Goal: Find contact information: Find contact information

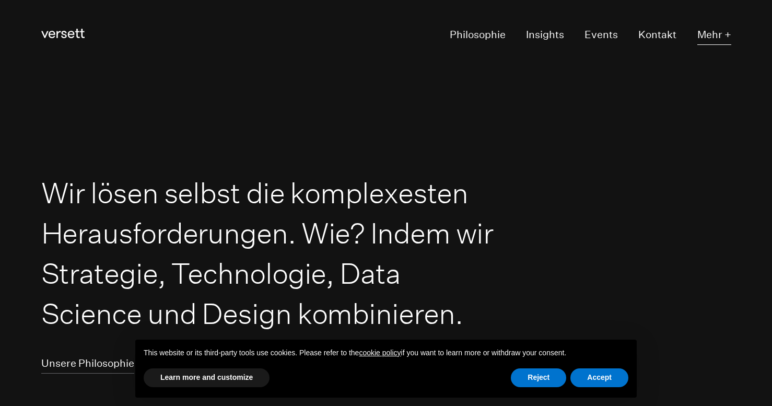
click at [718, 36] on button "Mehr +" at bounding box center [714, 35] width 34 height 19
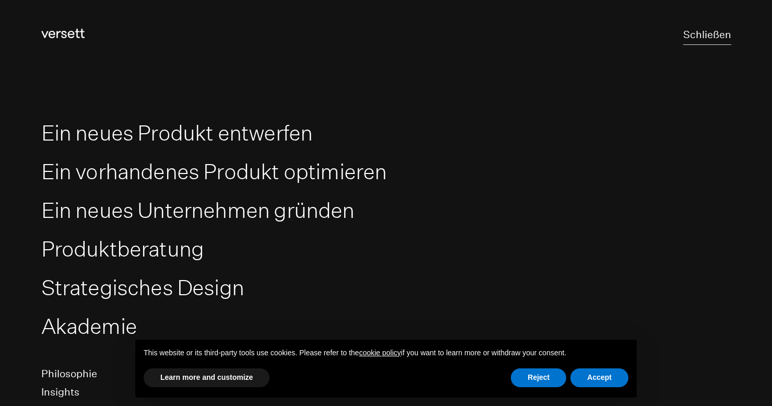
click at [719, 33] on button "Schließen" at bounding box center [707, 35] width 48 height 19
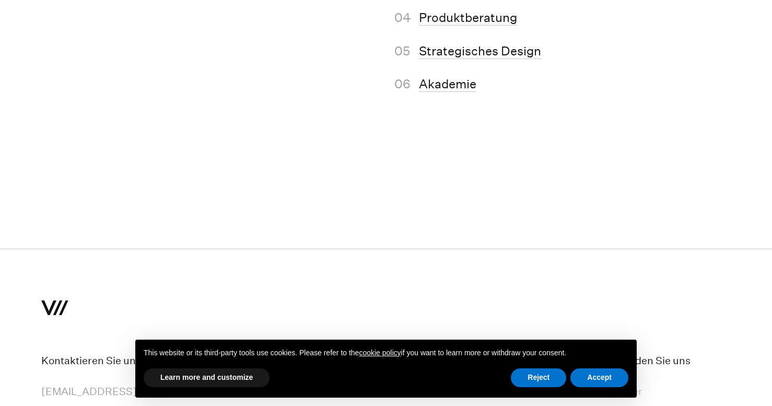
scroll to position [6691, 0]
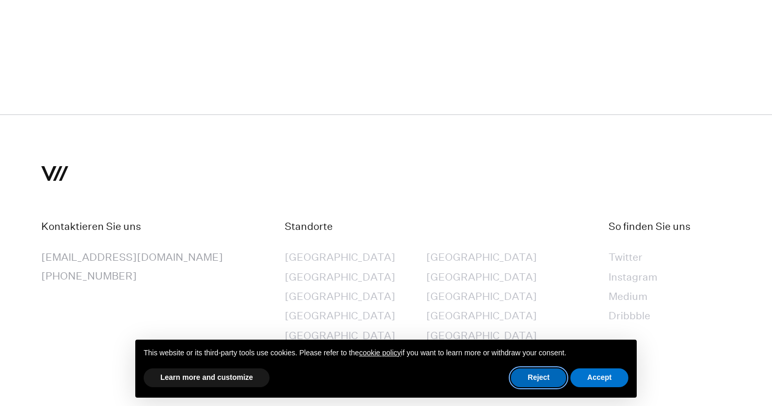
click at [550, 381] on button "Reject" at bounding box center [538, 377] width 55 height 19
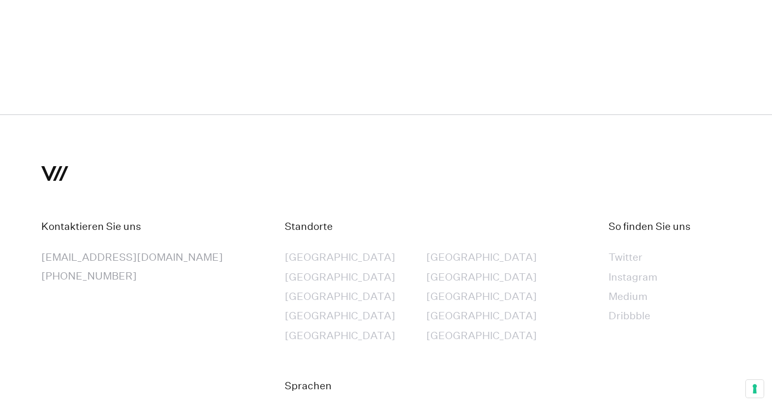
click at [116, 220] on link "Kontaktieren Sie uns" at bounding box center [91, 227] width 100 height 14
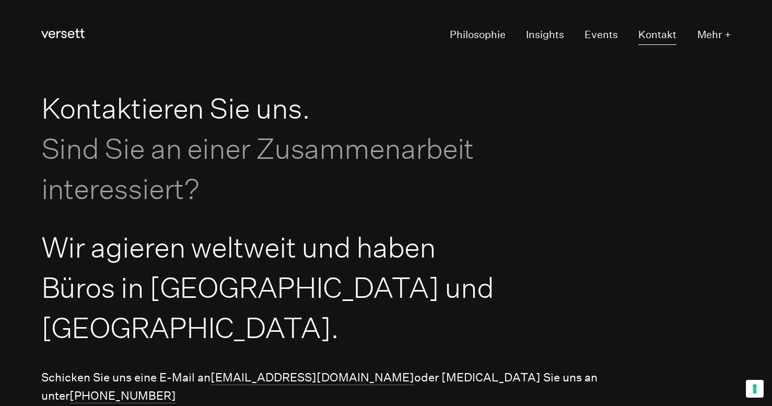
click at [651, 36] on link "Kontakt" at bounding box center [657, 35] width 38 height 19
click at [716, 32] on button "Mehr +" at bounding box center [714, 35] width 34 height 19
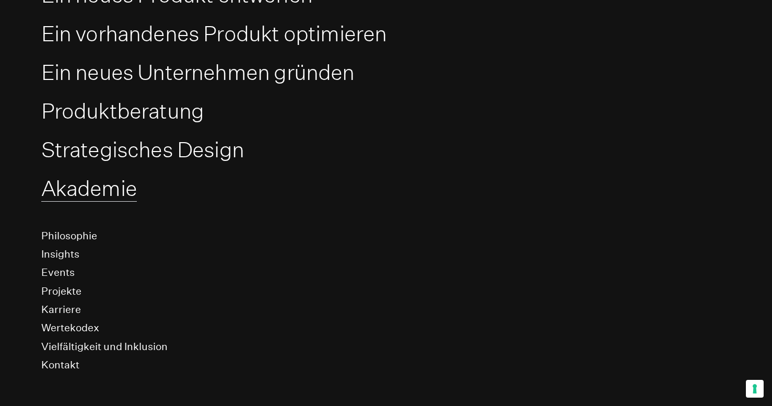
scroll to position [147, 0]
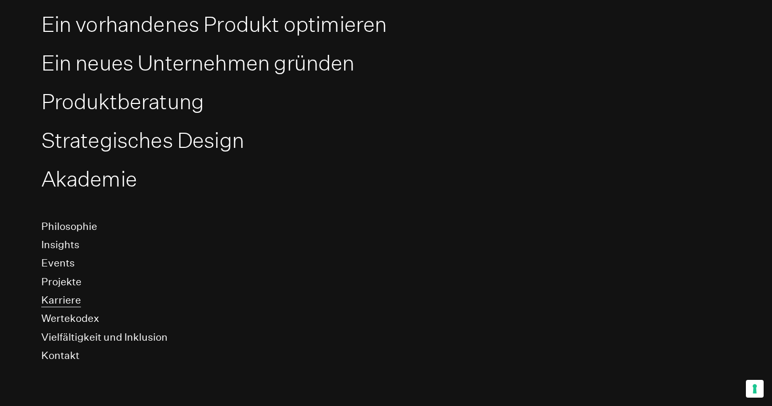
click at [77, 299] on link "Karriere" at bounding box center [61, 301] width 40 height 14
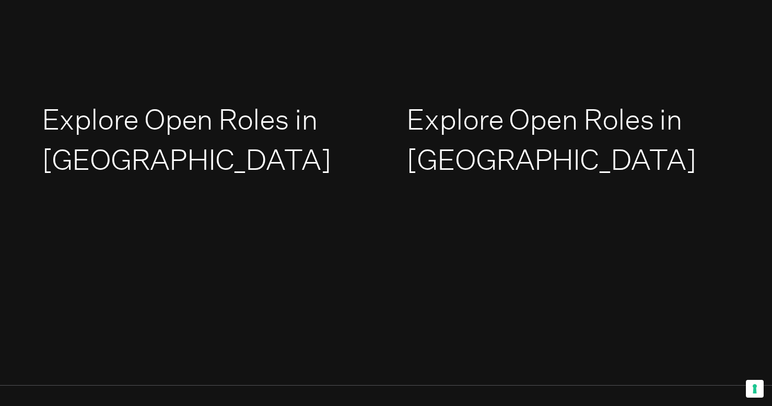
scroll to position [1538, 0]
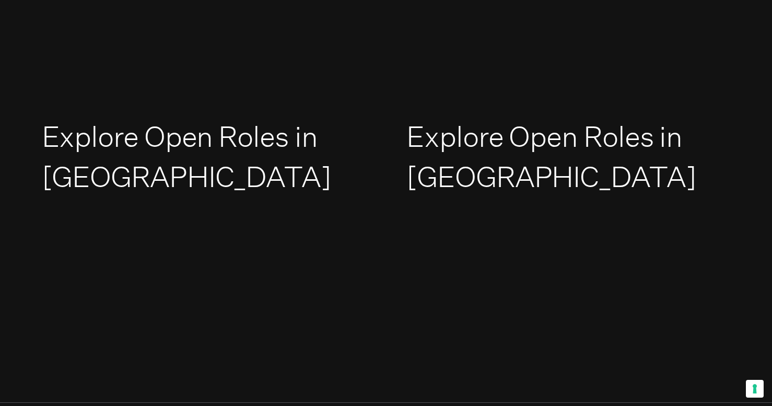
click at [447, 119] on link "Explore Open Roles in [GEOGRAPHIC_DATA]" at bounding box center [550, 156] width 289 height 75
click at [200, 148] on link "Explore Open Roles in [GEOGRAPHIC_DATA]" at bounding box center [186, 156] width 289 height 75
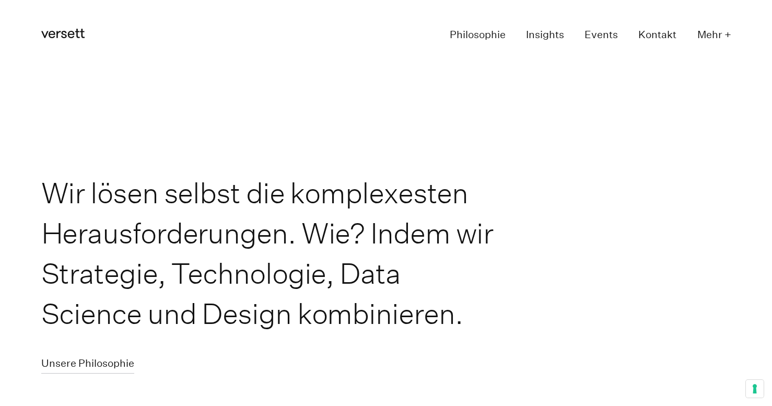
scroll to position [6691, 0]
